Goal: Check status: Check status

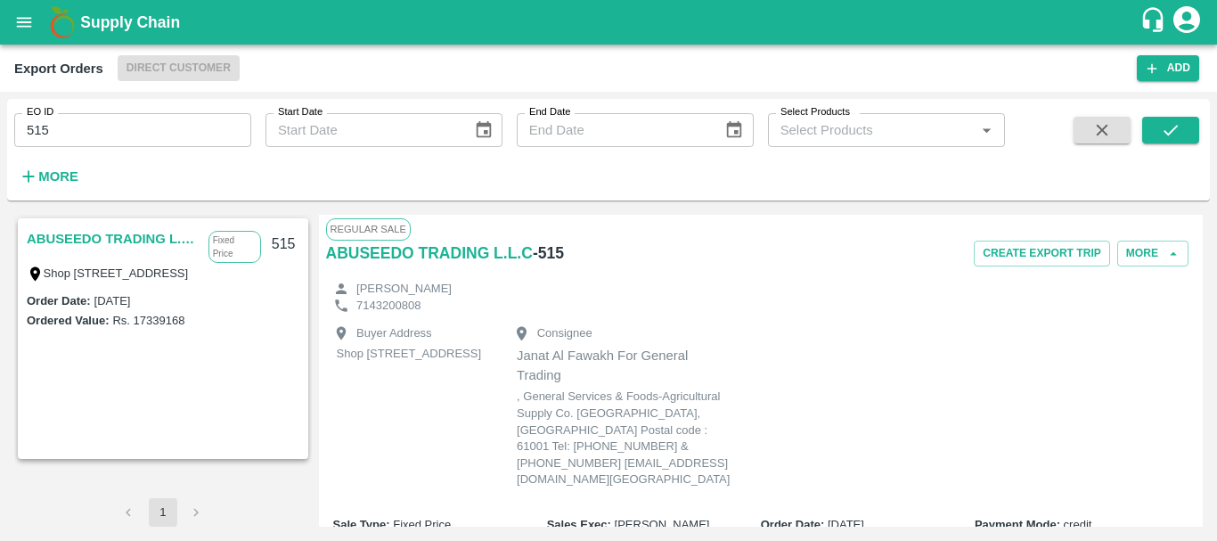
scroll to position [1101, 0]
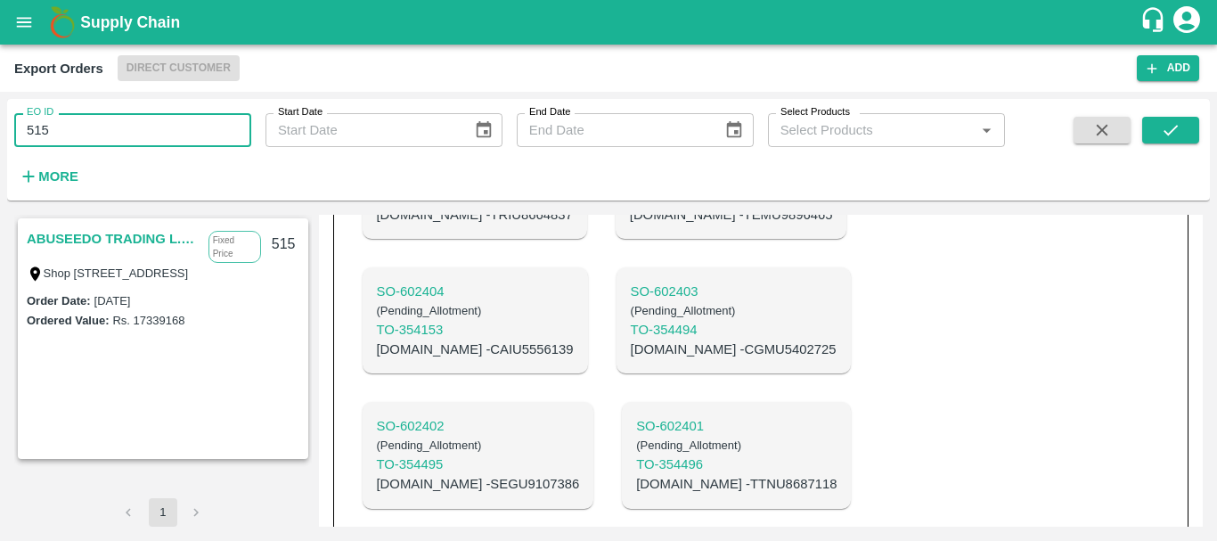
click at [78, 121] on input "515" at bounding box center [132, 130] width 237 height 34
type input "517"
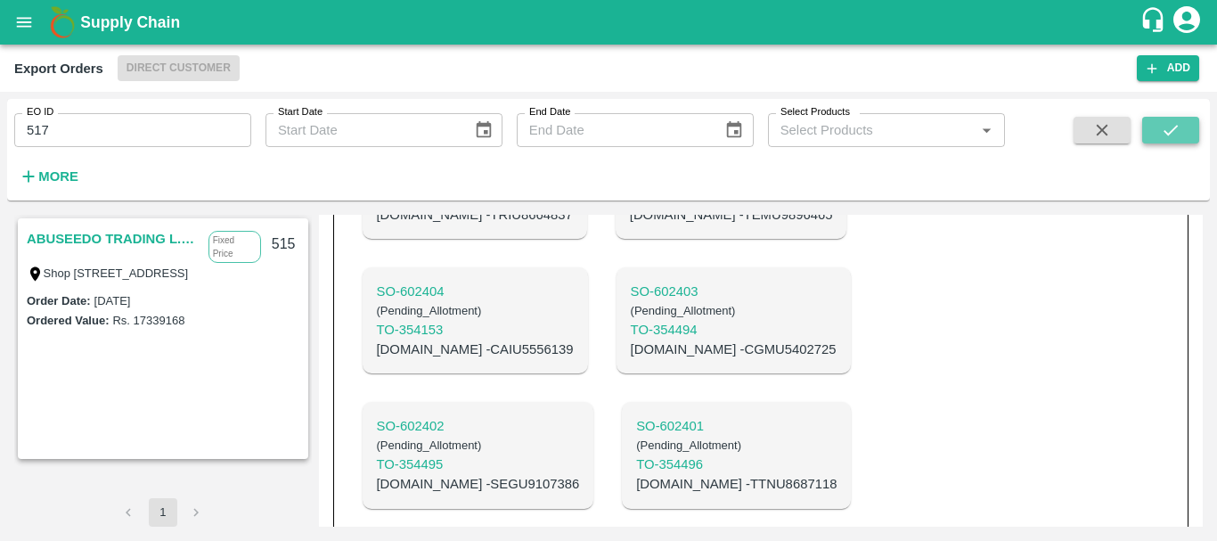
click at [1182, 130] on button "submit" at bounding box center [1171, 130] width 57 height 27
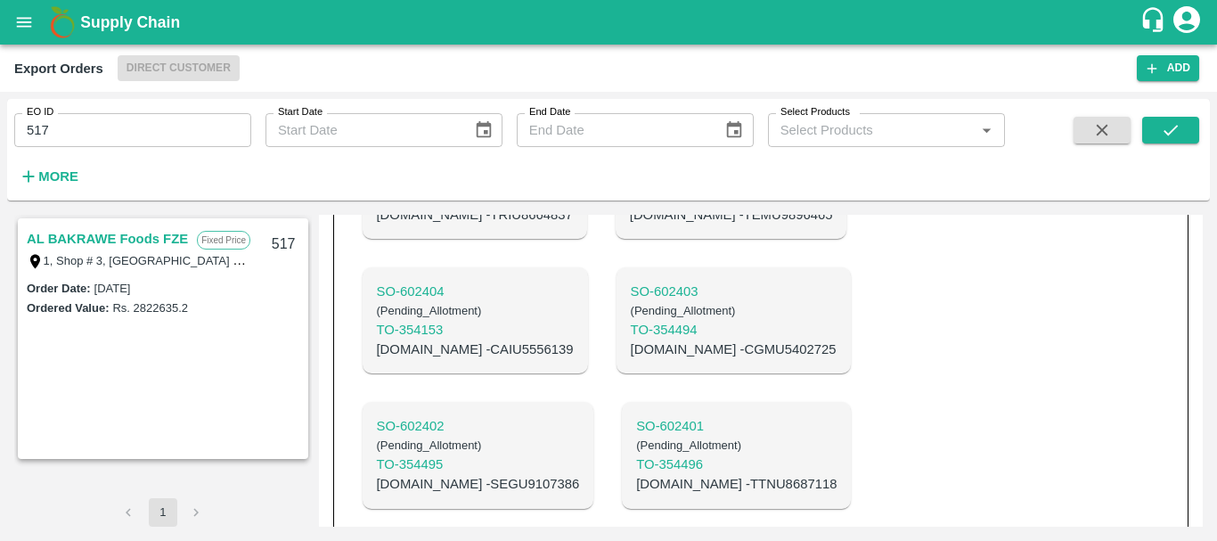
click at [93, 240] on link "AL BAKRAWE Foods FZE" at bounding box center [107, 238] width 161 height 23
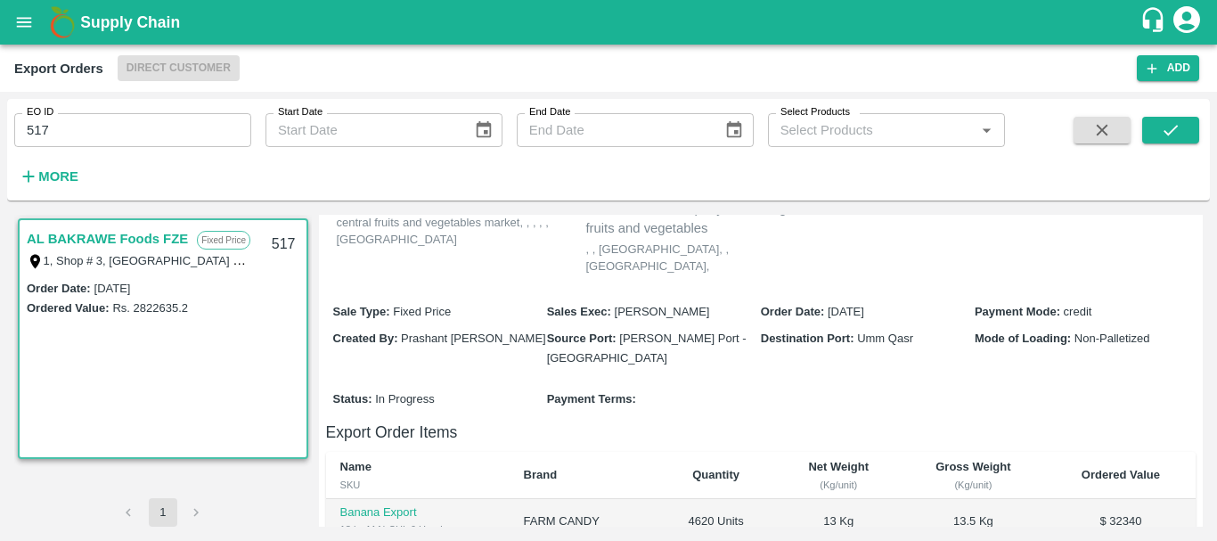
scroll to position [615, 0]
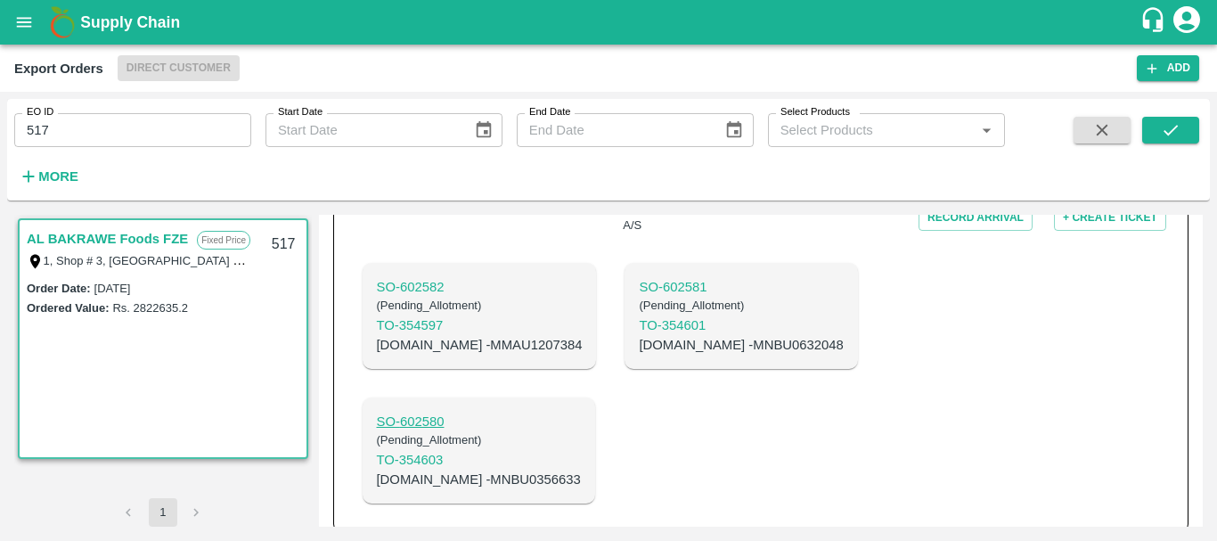
click at [428, 412] on p "SO- 602580" at bounding box center [479, 422] width 204 height 20
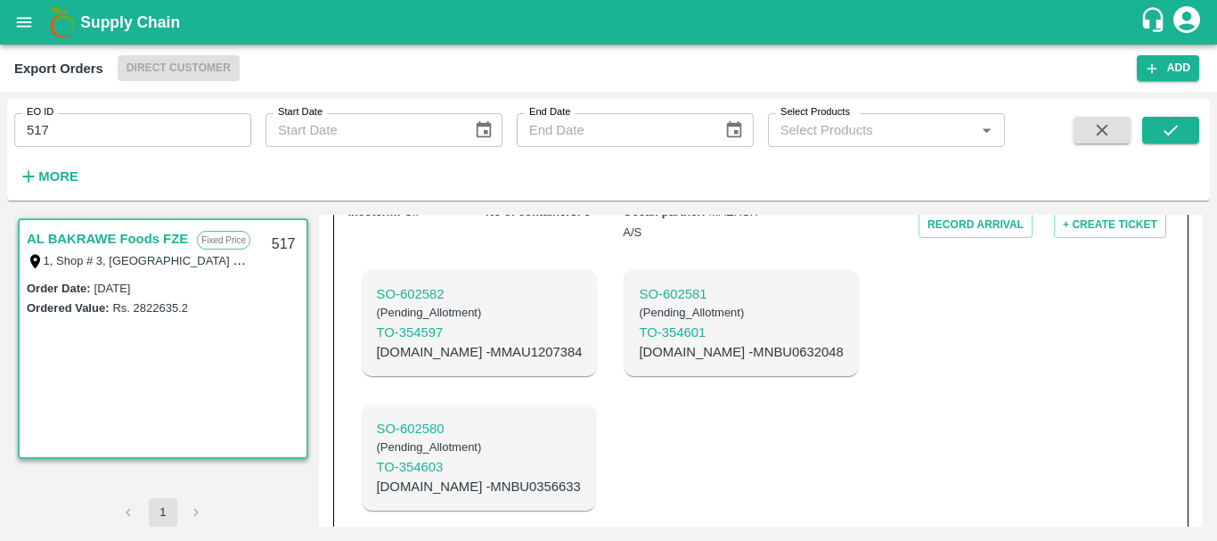
scroll to position [609, 0]
click at [474, 476] on p "C.No - MNBU0356633" at bounding box center [479, 486] width 204 height 20
copy p "MNBU0356633"
click at [639, 341] on p "C.No - MNBU0632048" at bounding box center [741, 351] width 204 height 20
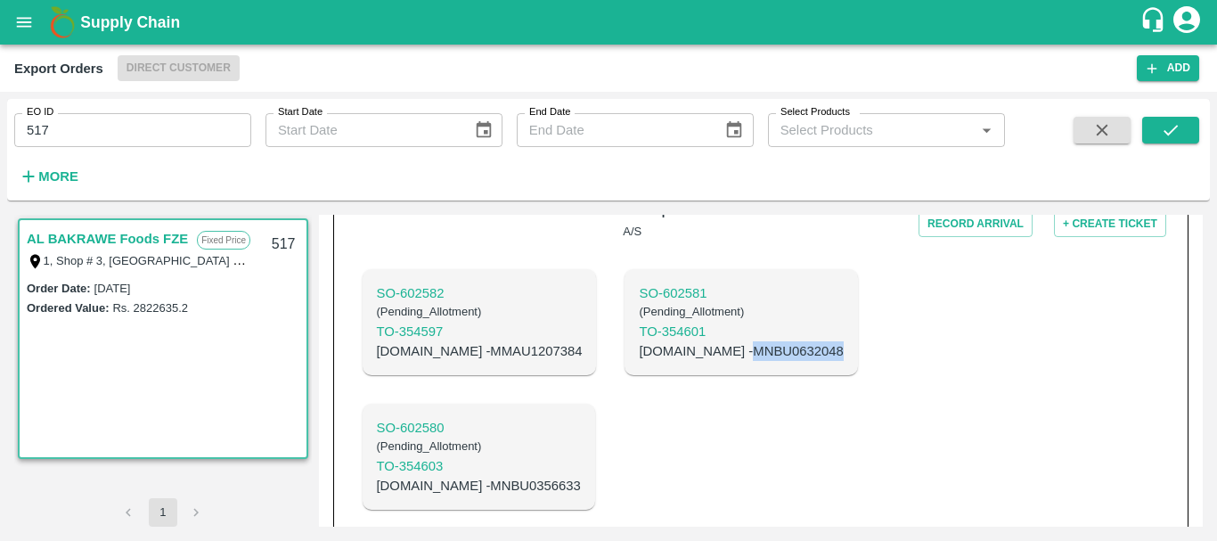
click at [639, 341] on p "C.No - MNBU0632048" at bounding box center [741, 351] width 204 height 20
copy p "MNBU0632048"
click at [458, 341] on p "C.No - MMAU1207384" at bounding box center [480, 351] width 206 height 20
copy p "MMAU1207384"
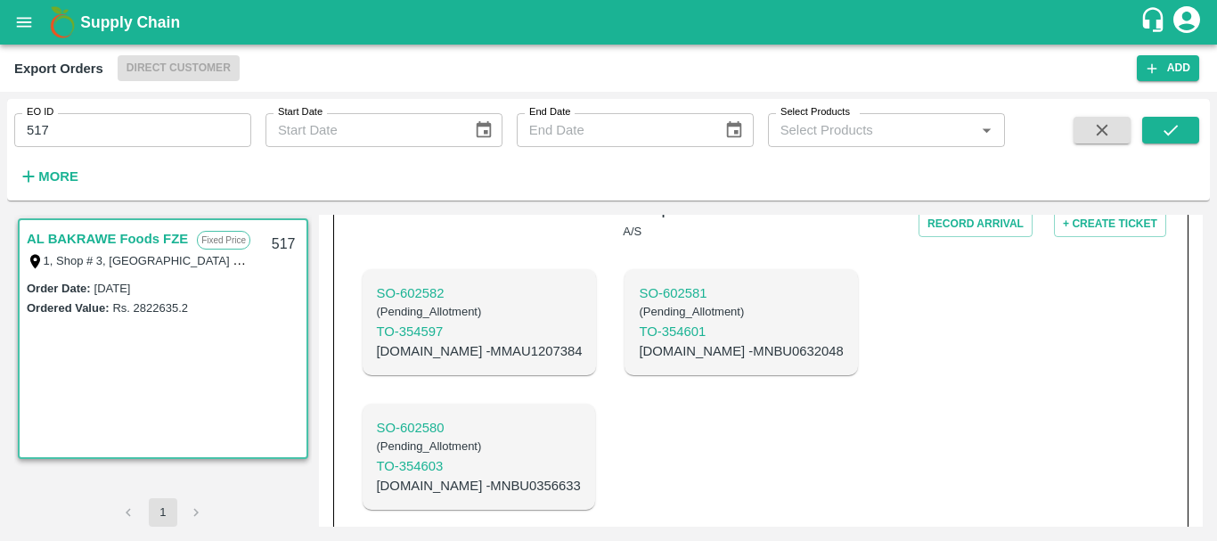
click at [967, 305] on div "SO- 602582 ( Pending_Allotment ) TO- 354597 C.No - MMAU1207384 SO- 602581 ( Pen…" at bounding box center [761, 390] width 826 height 270
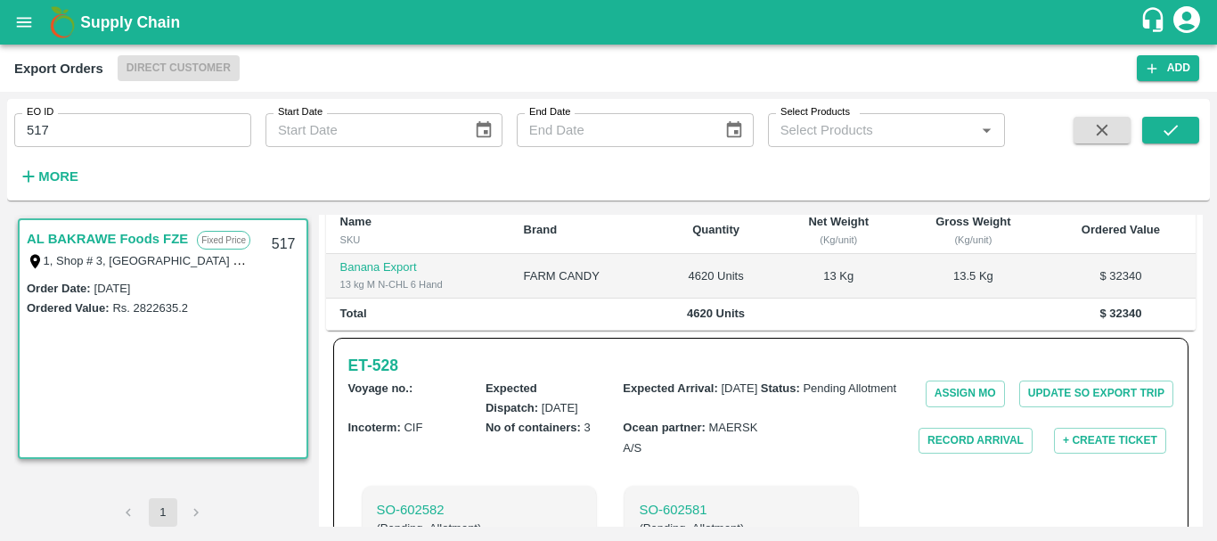
scroll to position [394, 0]
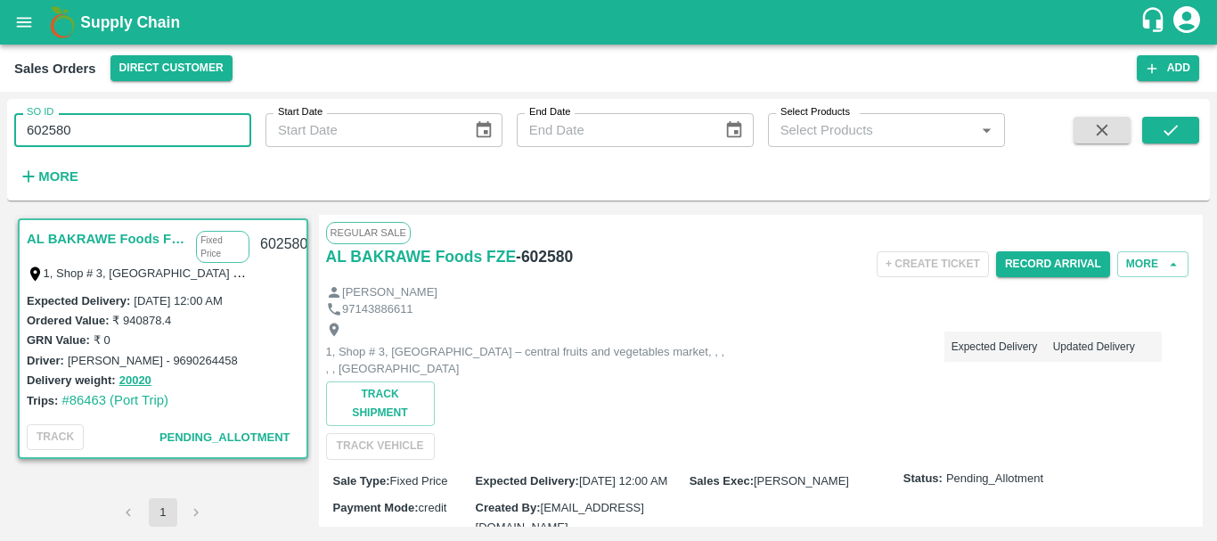
click at [36, 129] on input "602580" at bounding box center [132, 130] width 237 height 34
